Goal: Find specific page/section: Find specific page/section

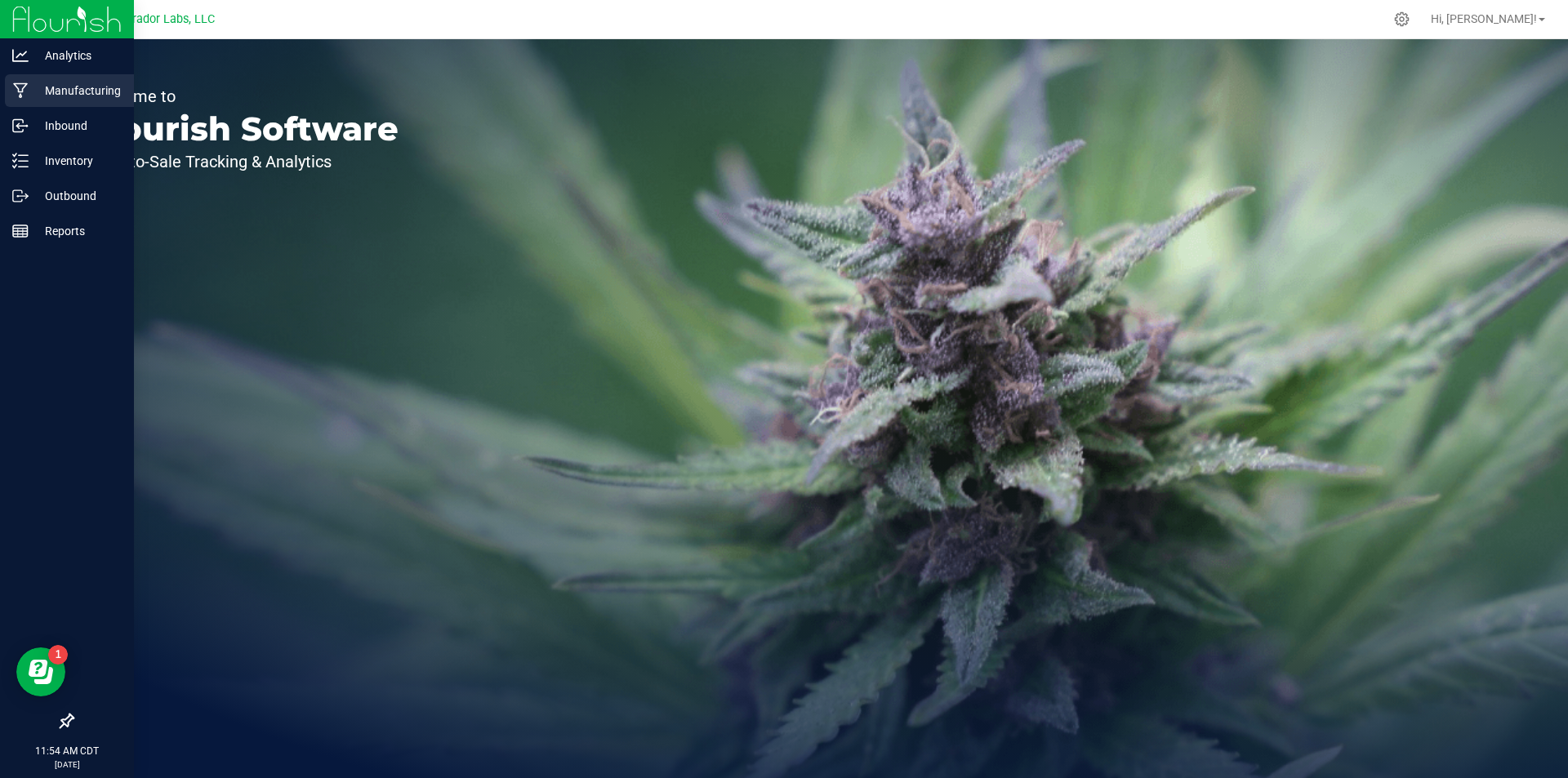
click at [67, 89] on p "Manufacturing" at bounding box center [77, 90] width 98 height 19
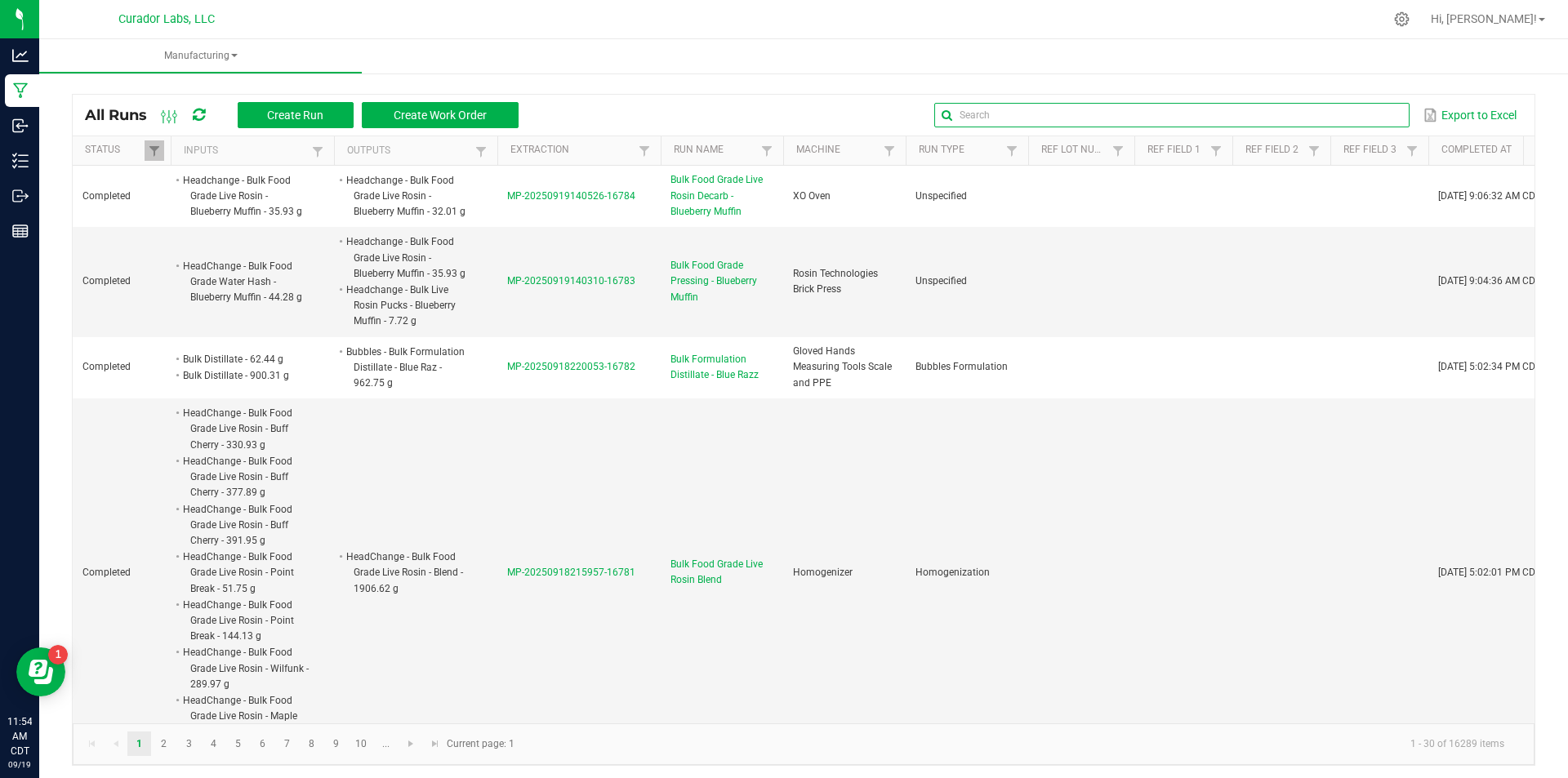
click at [1336, 119] on input "text" at bounding box center [1171, 115] width 474 height 25
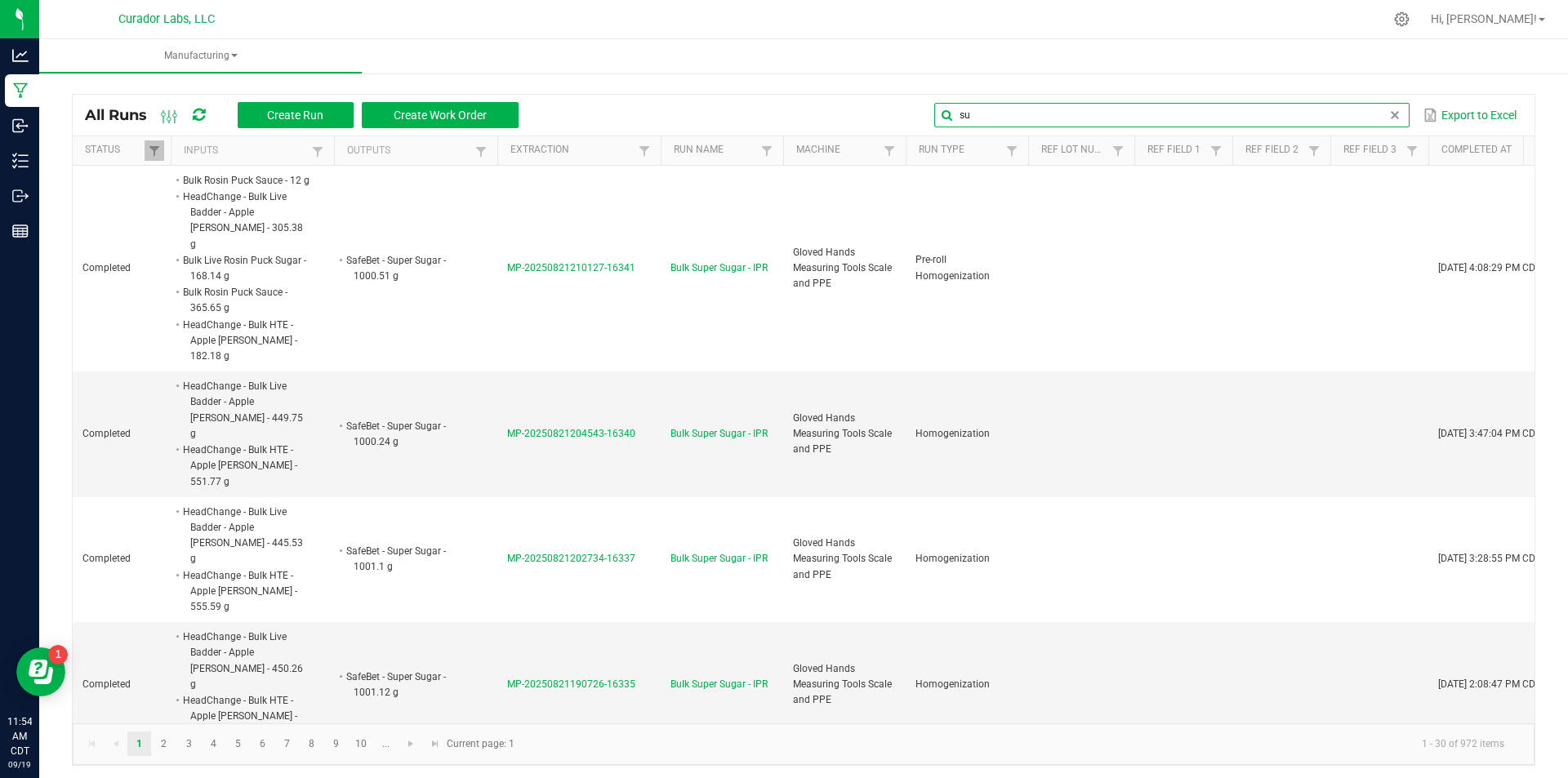
type input "s"
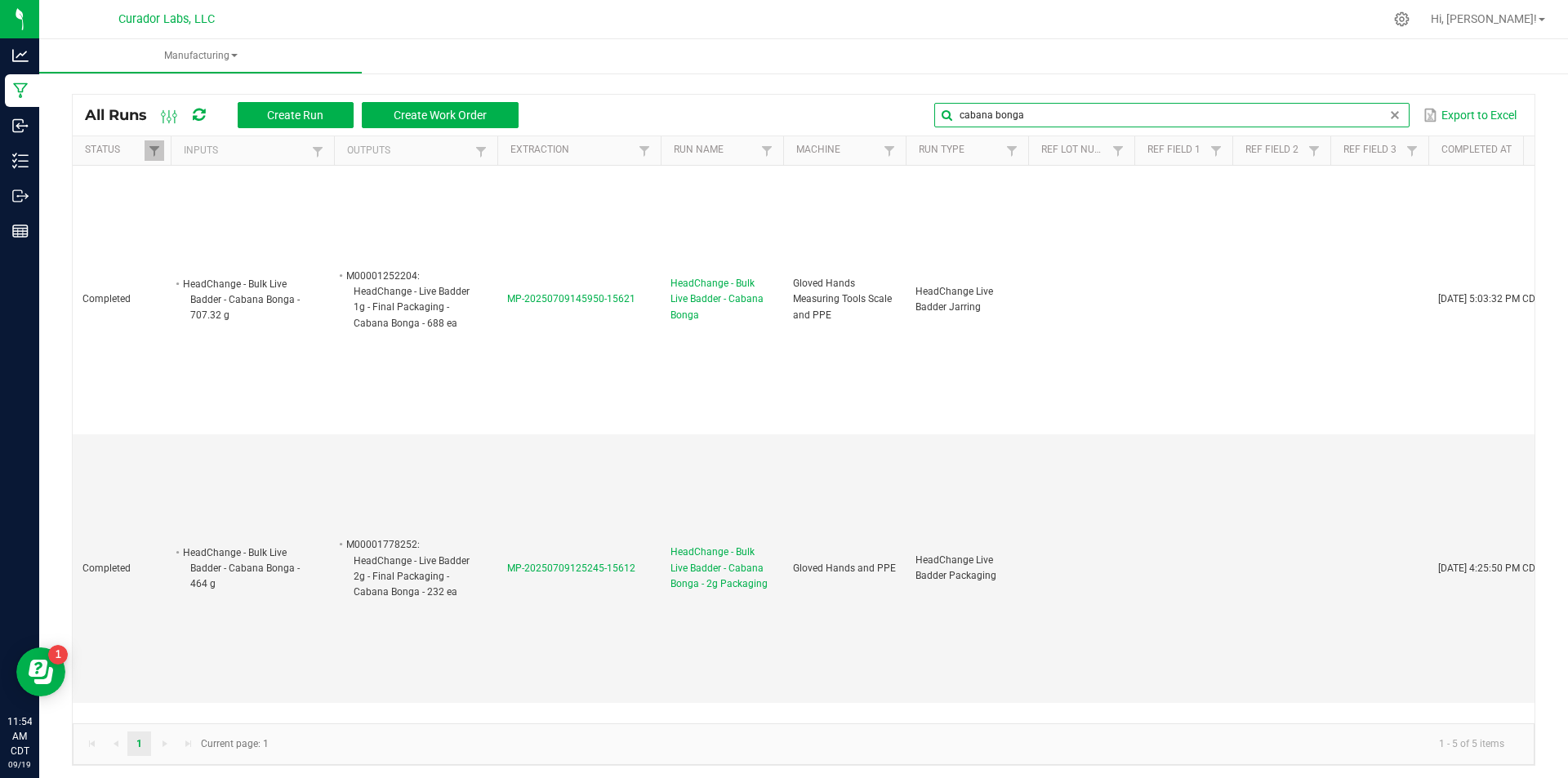
click at [947, 113] on input "cabana bonga" at bounding box center [1171, 115] width 474 height 25
type input "sugar cabana bonga"
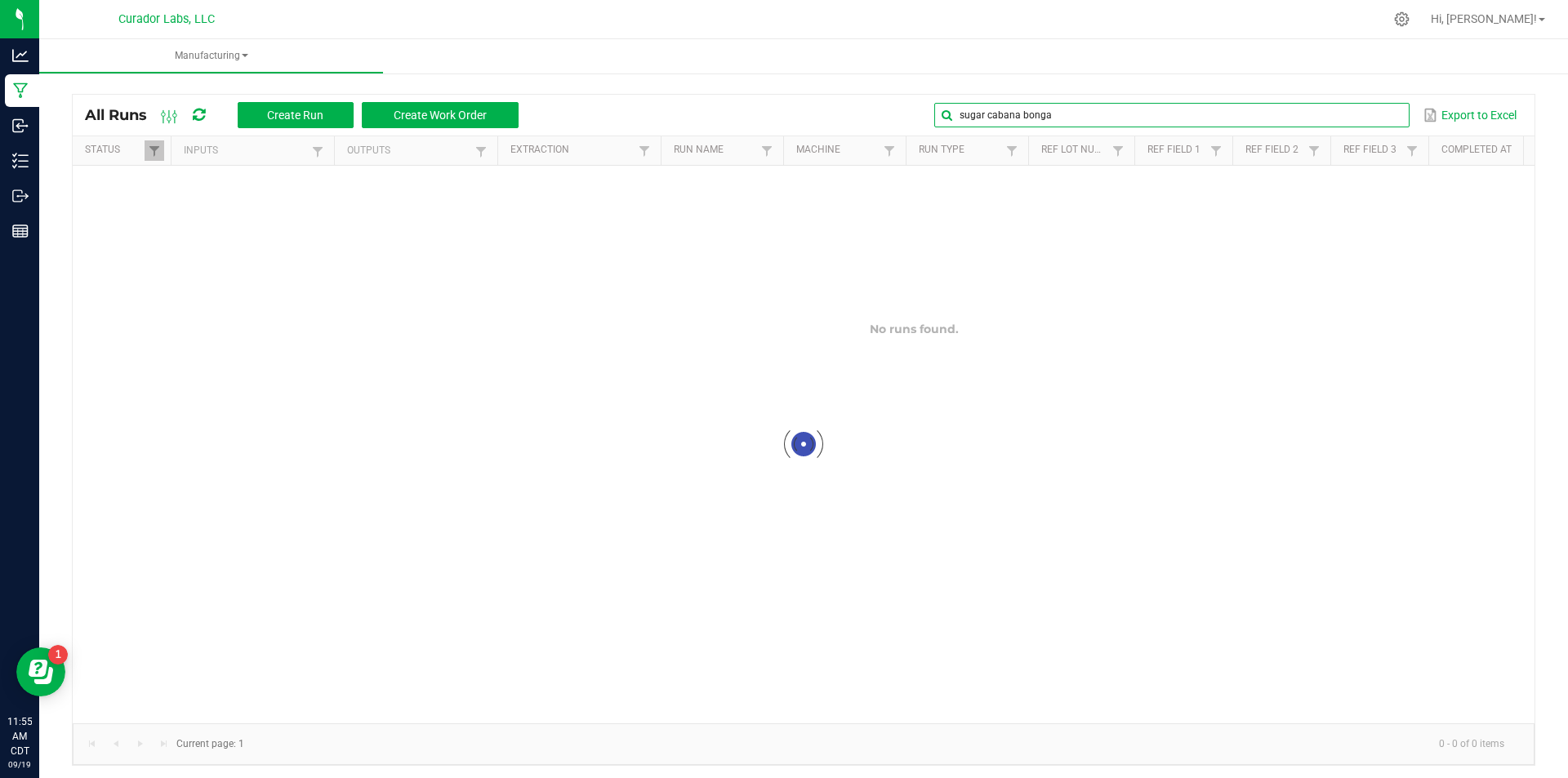
click at [1352, 118] on input "sugar cabana bonga" at bounding box center [1171, 115] width 474 height 25
click at [1152, 111] on input "sugar cabana bonga" at bounding box center [1171, 115] width 474 height 25
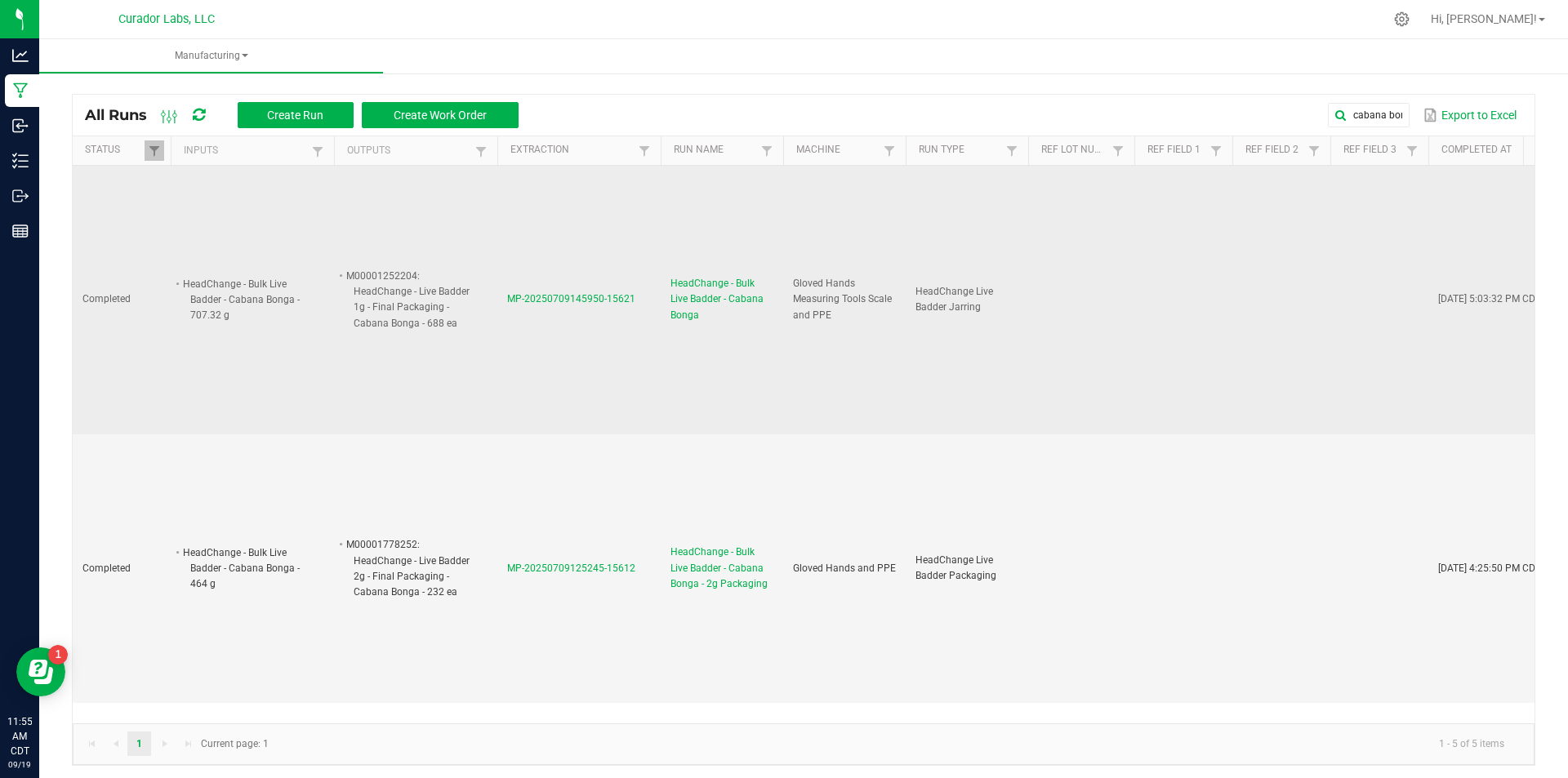
click at [353, 289] on li "M00001252204: HeadChange - Live Badder 1g - Final Packaging - Cabana Bonga - 68…" at bounding box center [409, 299] width 129 height 64
drag, startPoint x: 354, startPoint y: 289, endPoint x: 417, endPoint y: 322, distance: 71.1
click at [417, 322] on li "M00001252204: HeadChange - Live Badder 1g - Final Packaging - Cabana Bonga - 68…" at bounding box center [409, 299] width 129 height 64
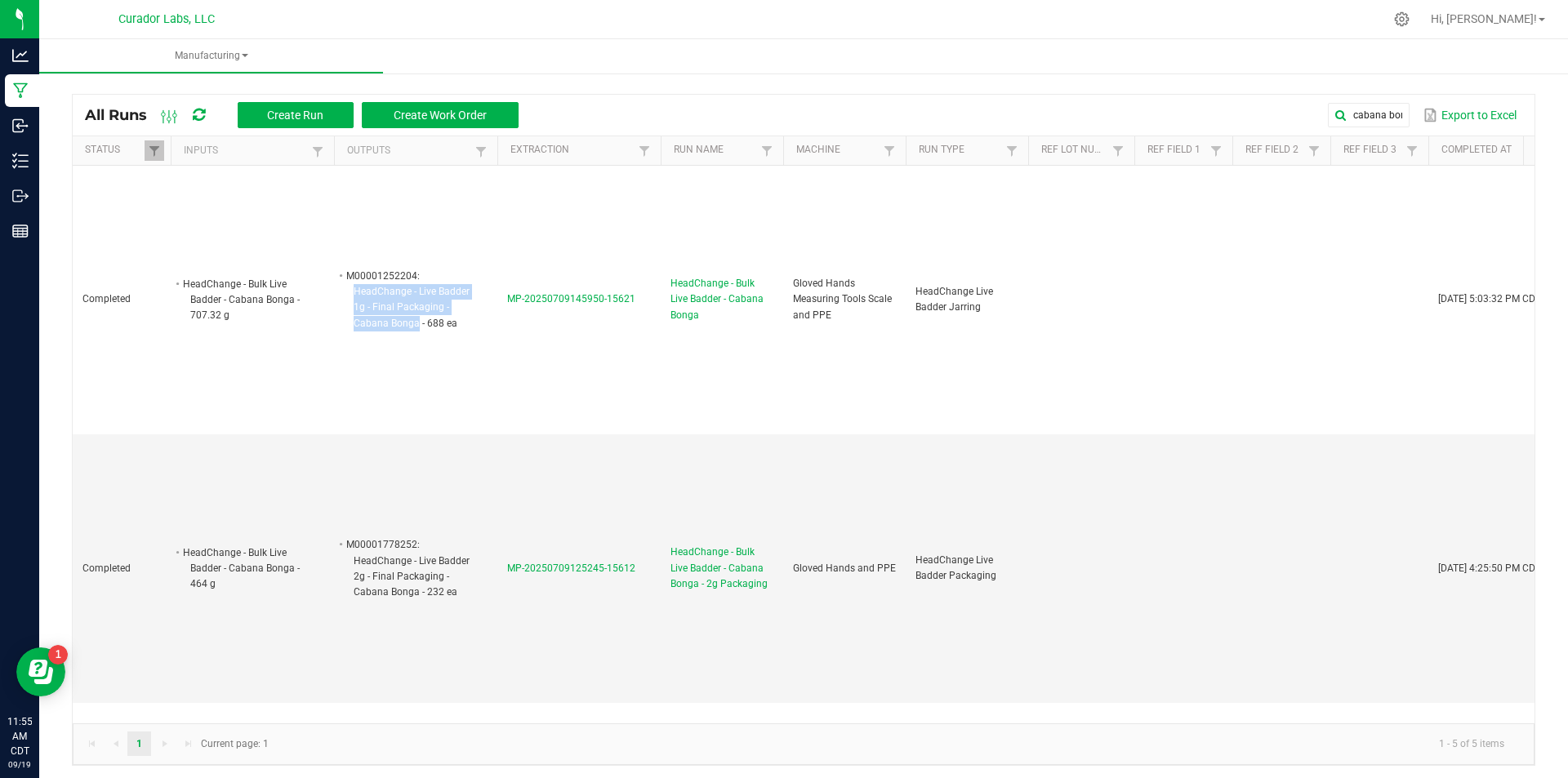
copy li "HeadChange - Live Badder 1g - Final Packaging - Cabana Bonga"
click at [1369, 116] on input "cabana bonga" at bounding box center [1171, 115] width 474 height 25
paste input "HeadChange - Live Badder 1g - Final Packaging - Cabana B"
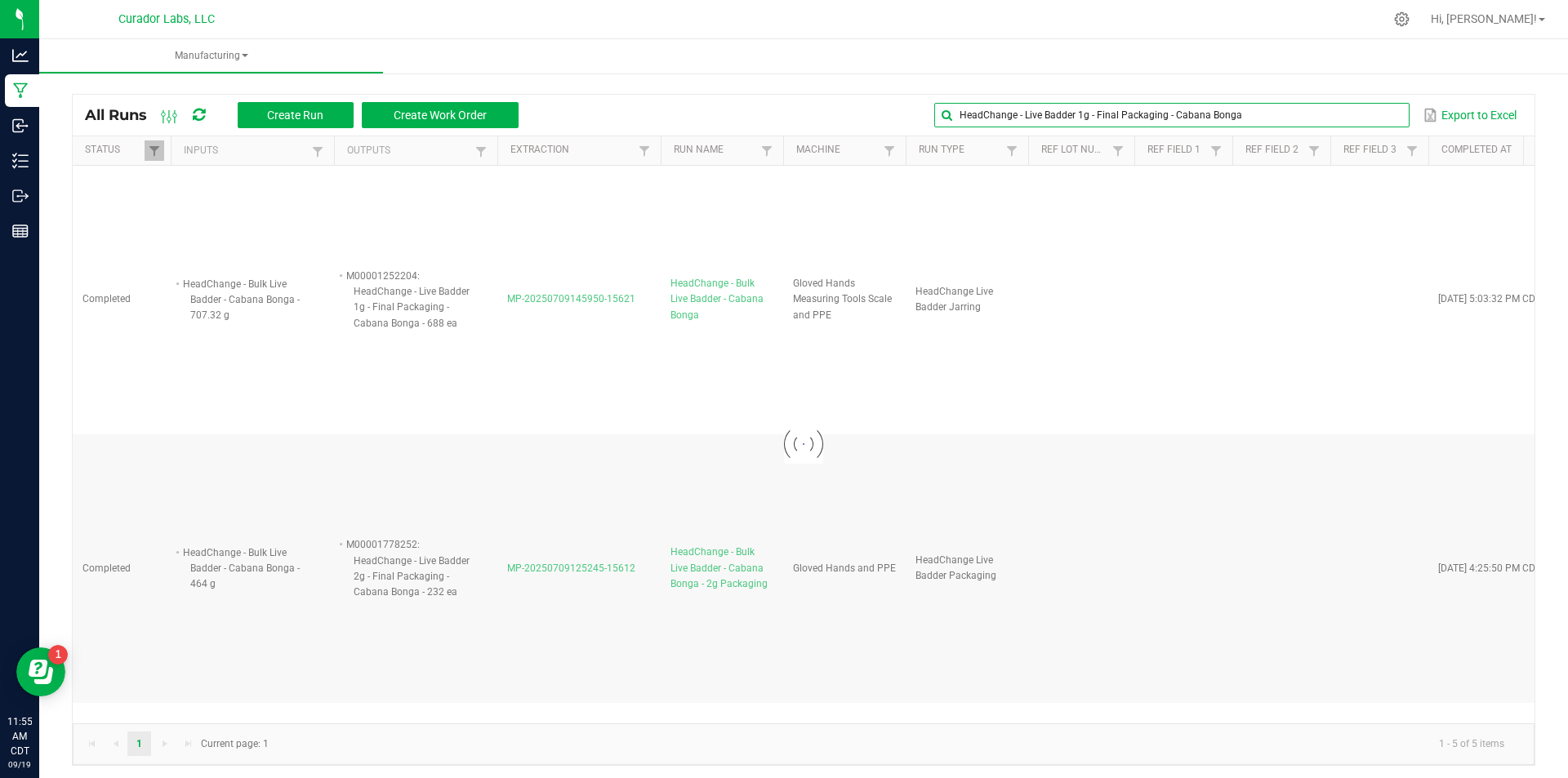
click at [1356, 121] on input "HeadChange - Live Badder 1g - Final Packaging - Cabana Bonga" at bounding box center [1171, 115] width 474 height 25
click at [1009, 112] on input "HeadChange - Live Badder 1g - Final Packaging - Cabana Bonga" at bounding box center [1171, 115] width 474 height 25
drag, startPoint x: 1030, startPoint y: 113, endPoint x: 1061, endPoint y: 112, distance: 31.0
click at [1061, 112] on input "HeadChange - Live Badder 1g - Final Packaging - Cabana Bonga" at bounding box center [1171, 115] width 474 height 25
type input "HeadChange - Live Sugar 1g - Final Packaging - Cabana Bonga"
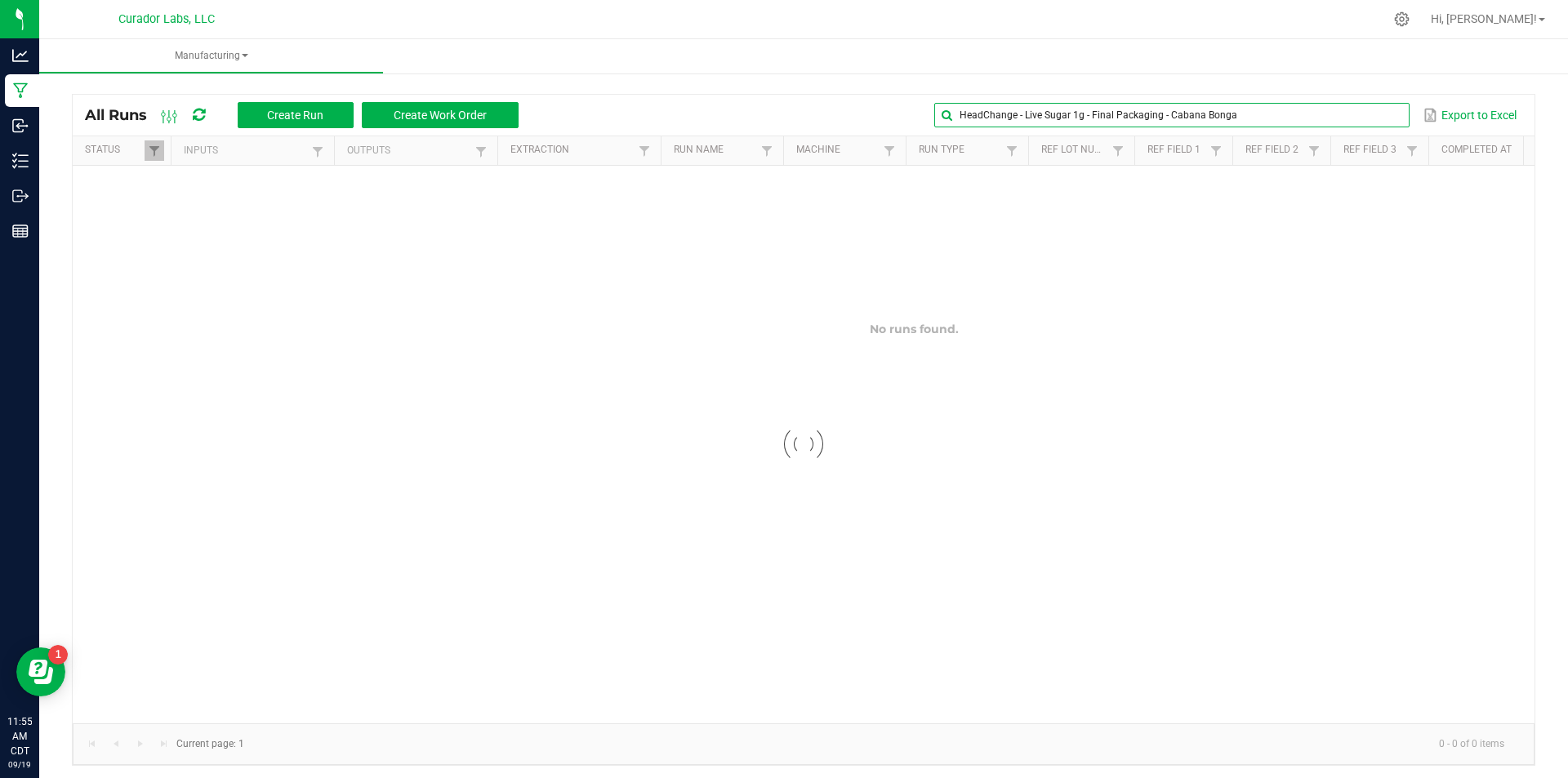
click at [1334, 103] on input "HeadChange - Live Sugar 1g - Final Packaging - Cabana Bonga" at bounding box center [1171, 115] width 474 height 25
click at [1252, 115] on input "HeadChange - Live Sugar 1g - Final Packaging - Cabana Bonga" at bounding box center [1171, 115] width 474 height 25
drag, startPoint x: 1241, startPoint y: 112, endPoint x: 692, endPoint y: 88, distance: 549.5
click at [692, 88] on div "All Runs Create Run Create Work Order HeadChange - Live Sugar 1g - Final Packag…" at bounding box center [804, 425] width 1529 height 713
type input "h"
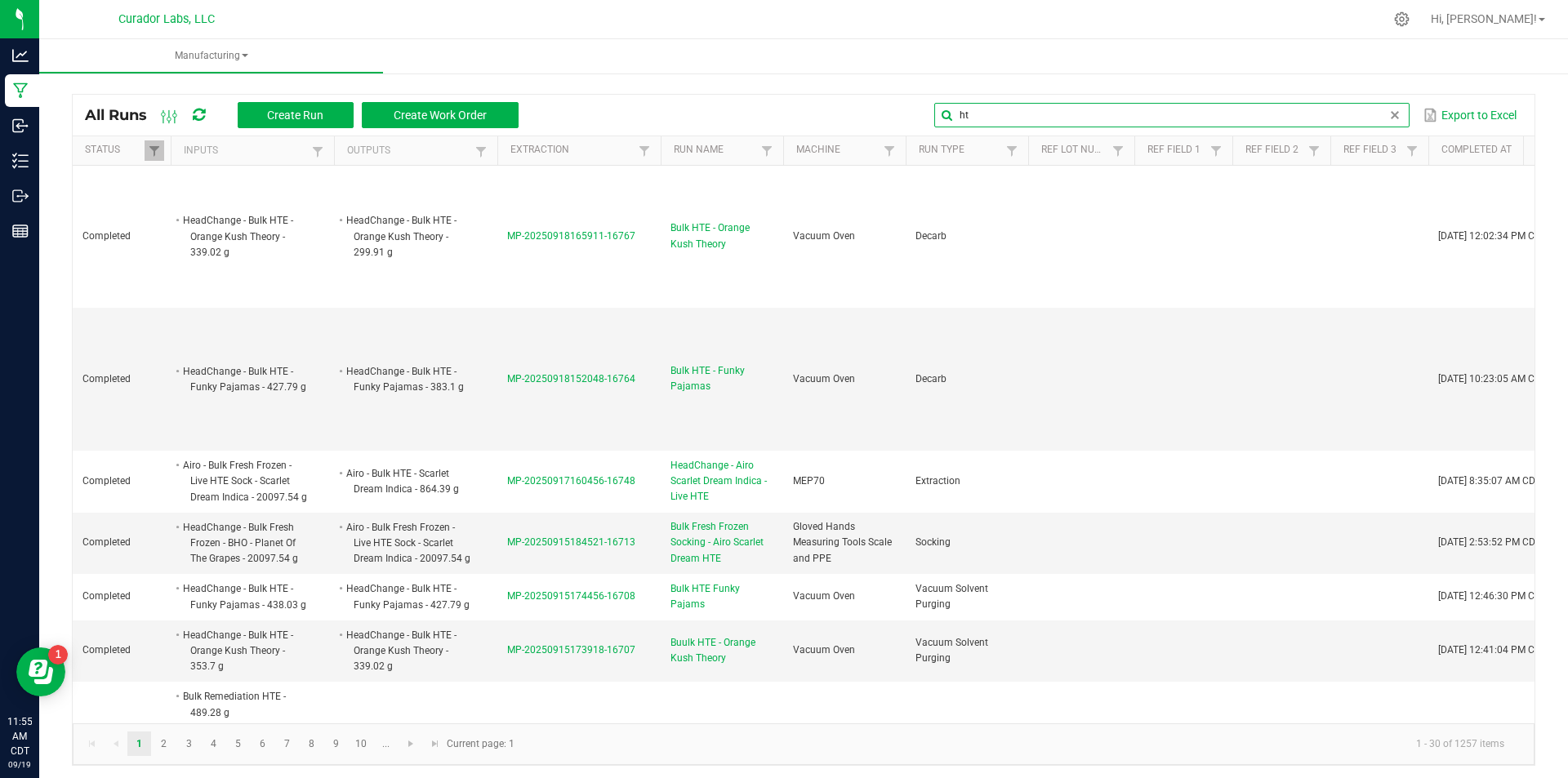
type input "h"
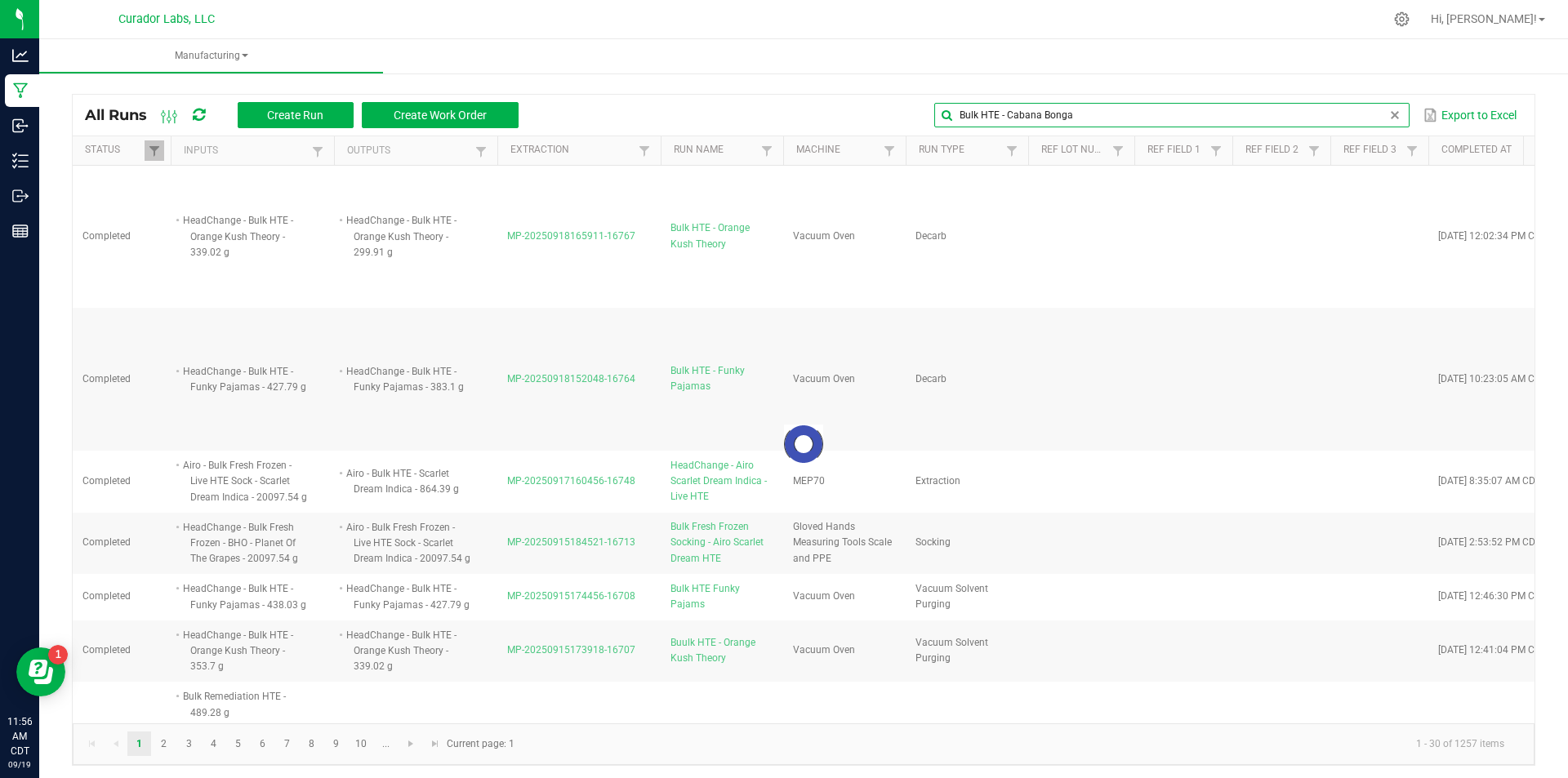
click at [1015, 112] on input "Bulk HTE - Cabana Bonga" at bounding box center [1171, 115] width 474 height 25
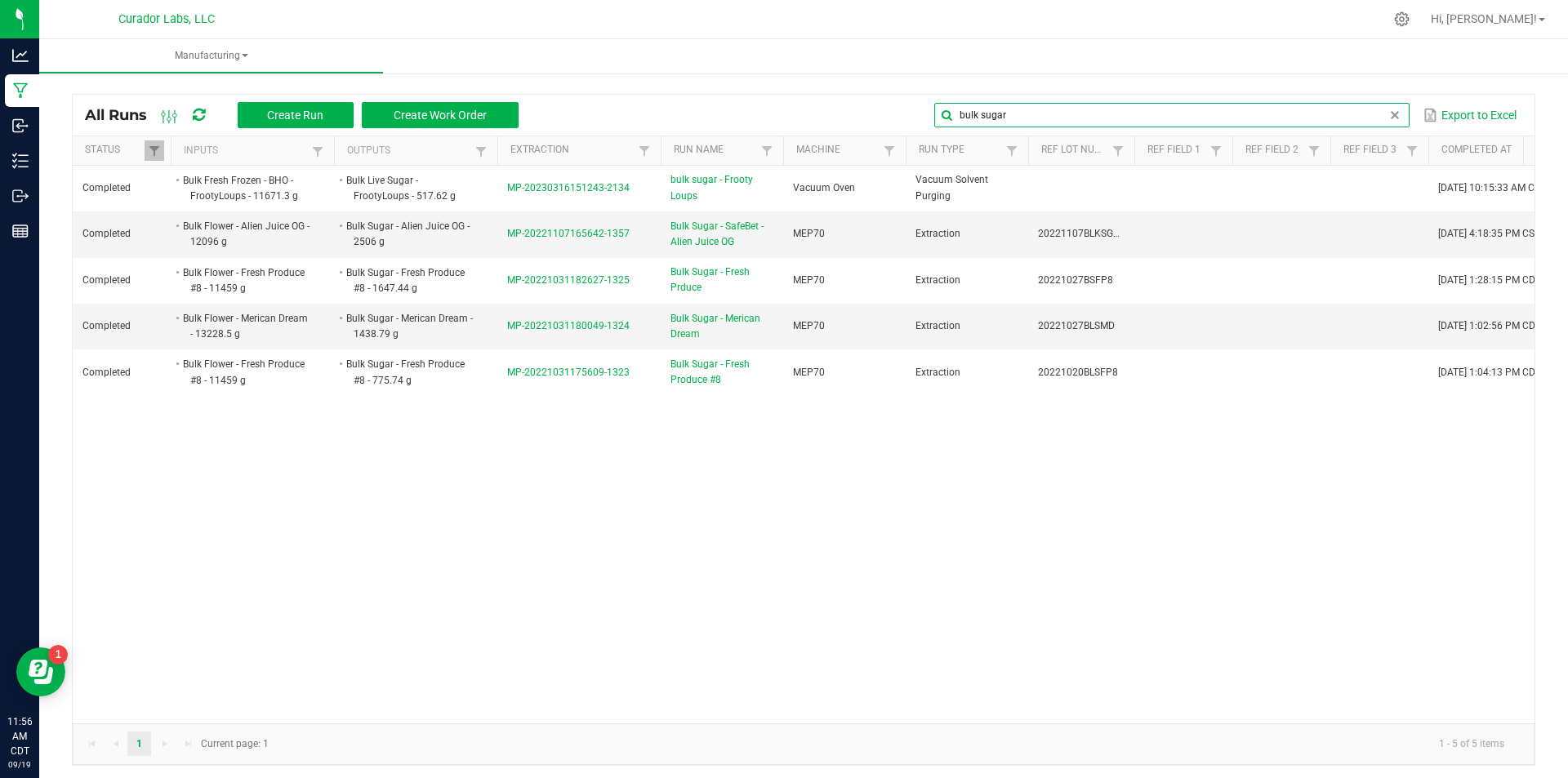
click at [999, 115] on input "bulk sugar" at bounding box center [1171, 115] width 474 height 25
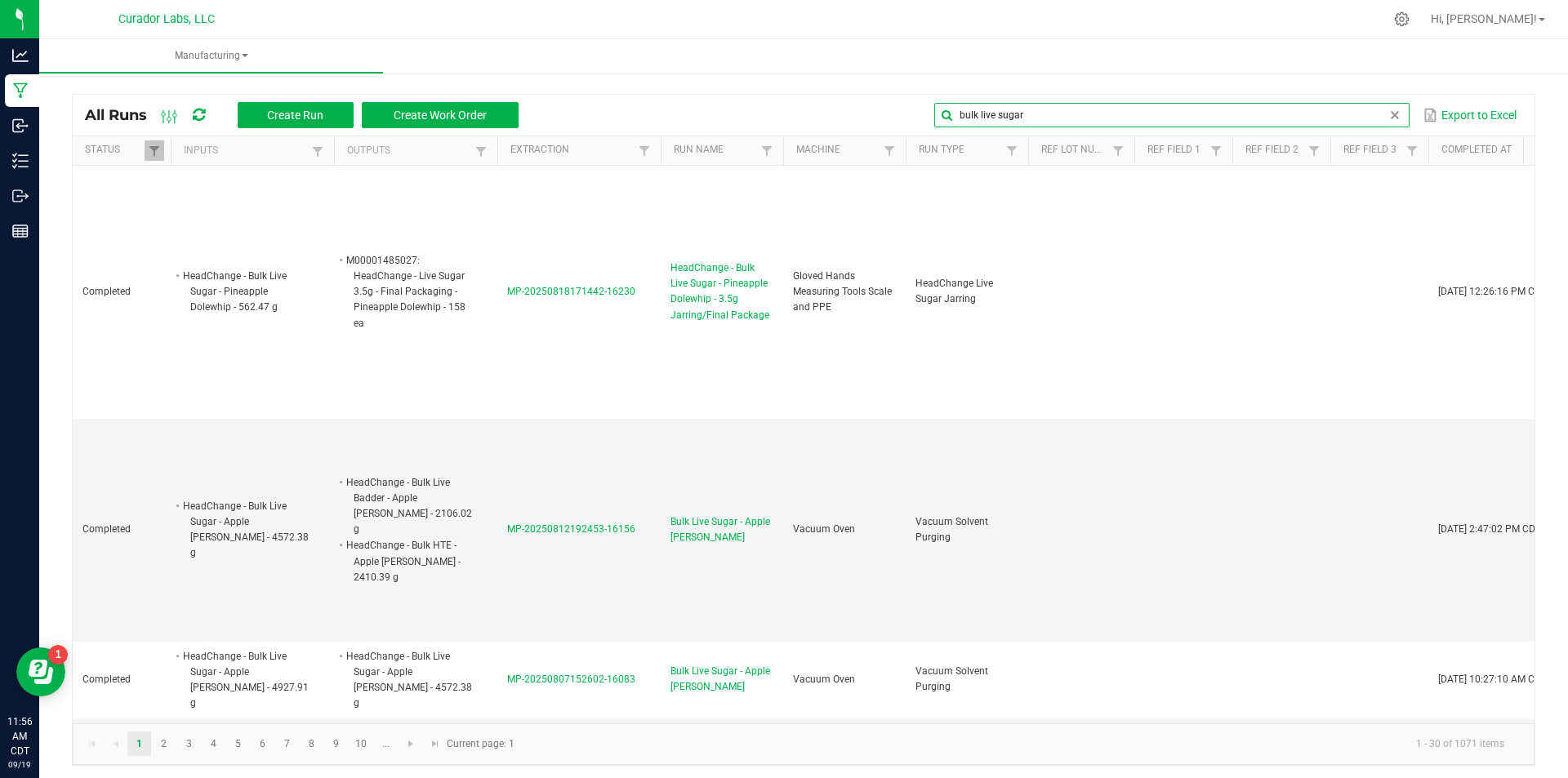
click at [1047, 114] on input "bulk live sugar" at bounding box center [1171, 115] width 474 height 25
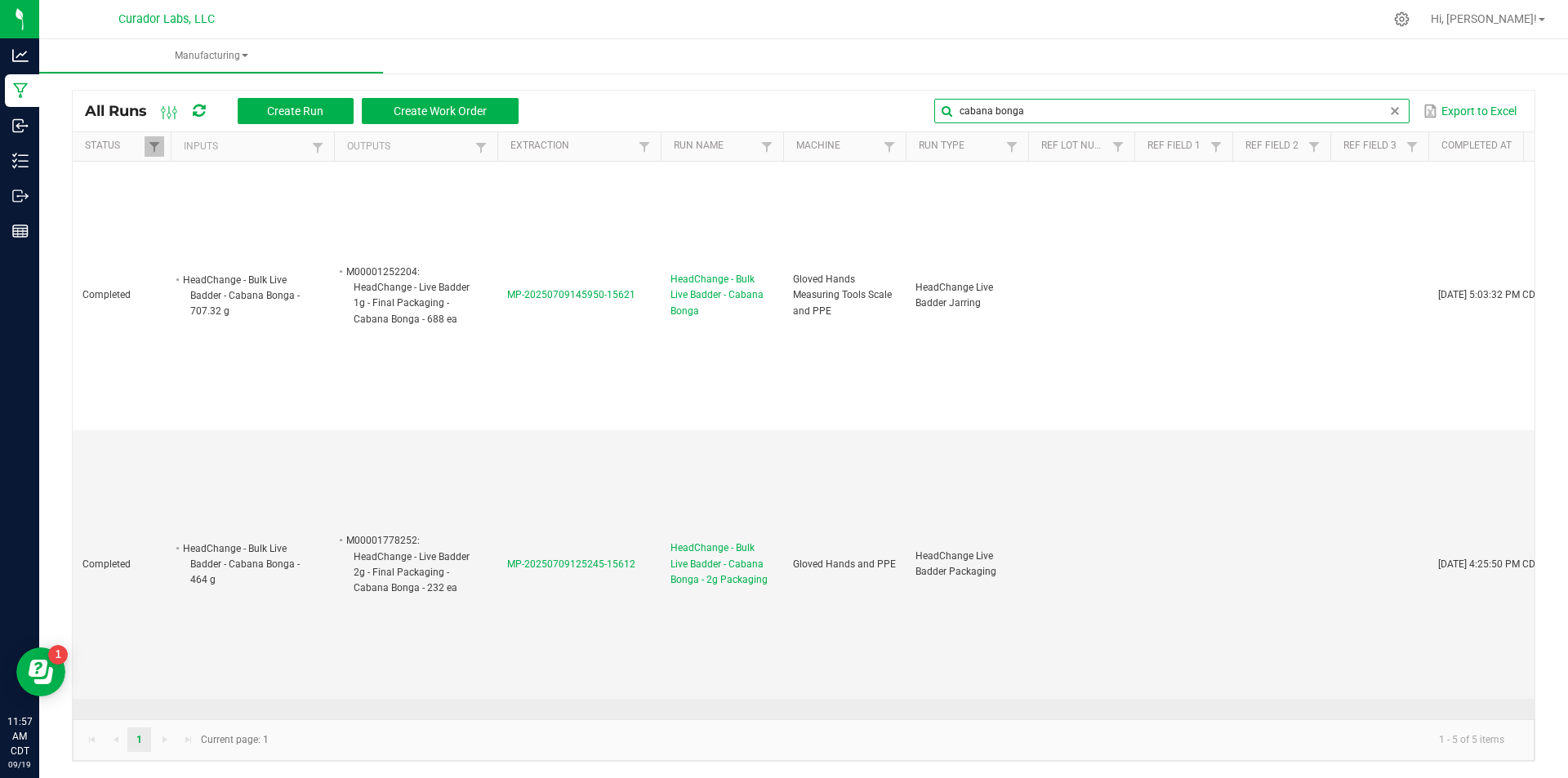
scroll to position [336, 0]
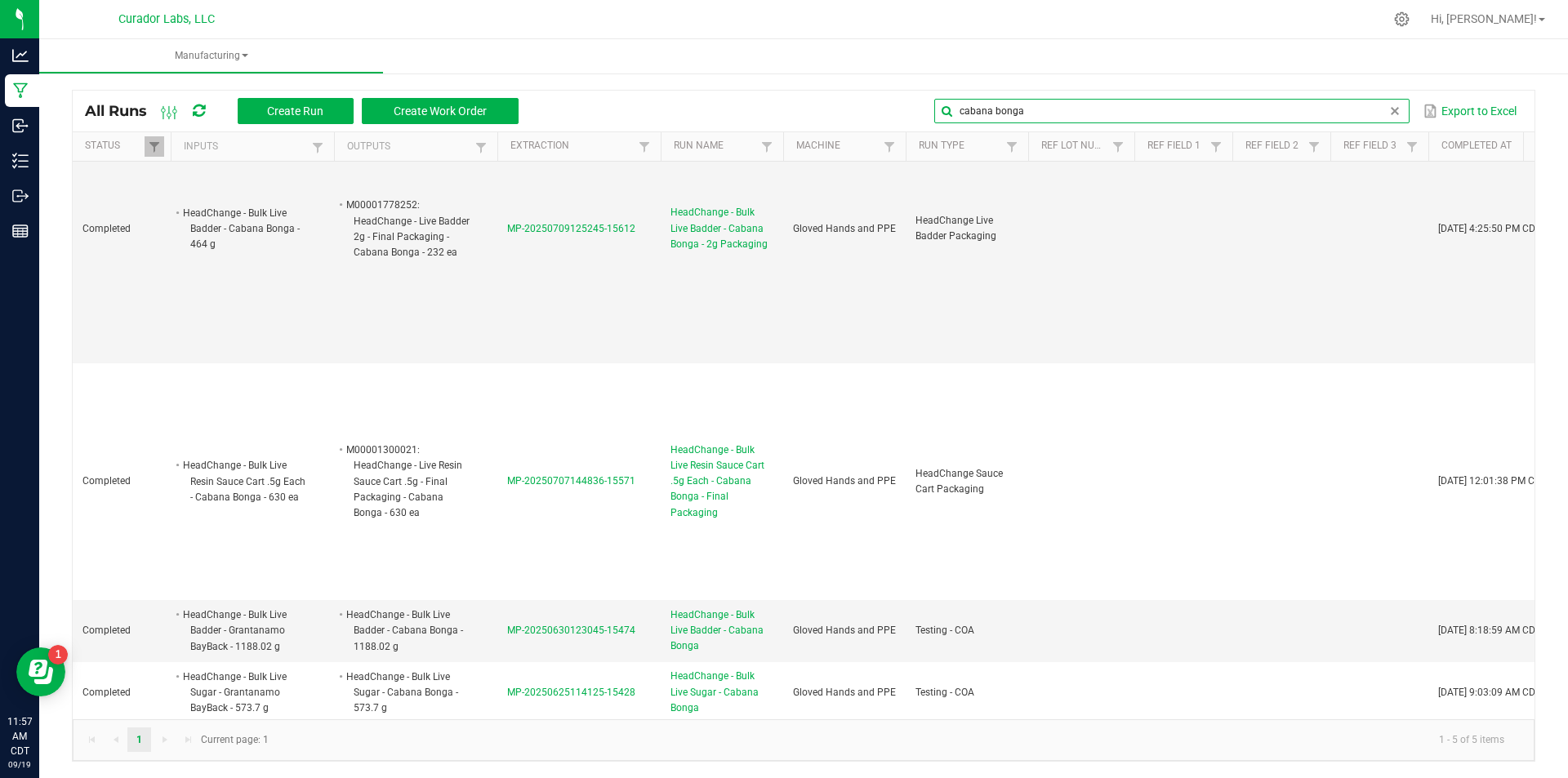
click at [1041, 102] on input "cabana bonga" at bounding box center [1171, 111] width 474 height 25
click at [1038, 103] on input "cabana bonga" at bounding box center [1171, 111] width 474 height 25
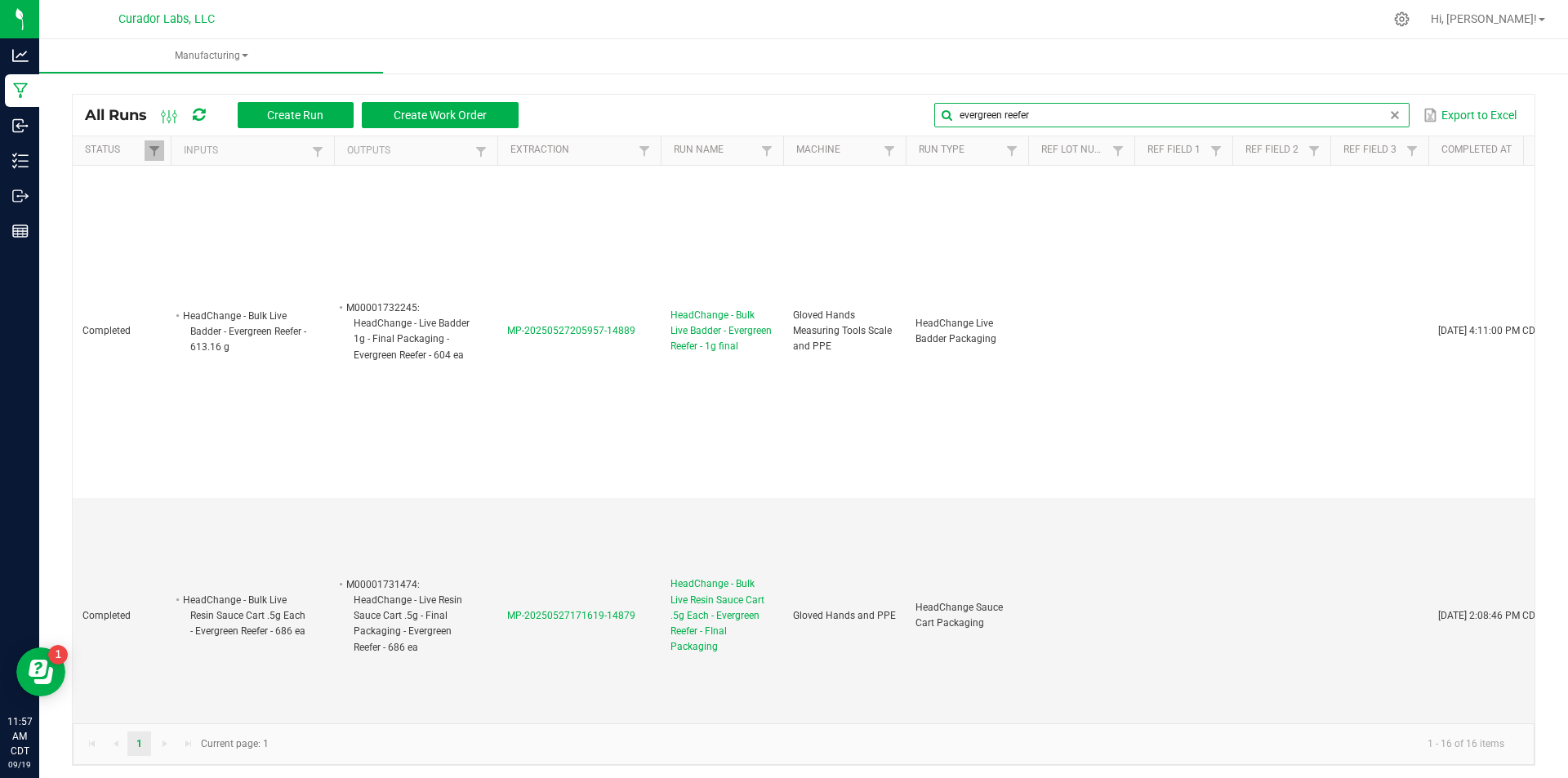
click at [992, 111] on input "evergreen reefer" at bounding box center [1171, 115] width 474 height 25
type input "sherbology 43"
